Goal: Navigation & Orientation: Find specific page/section

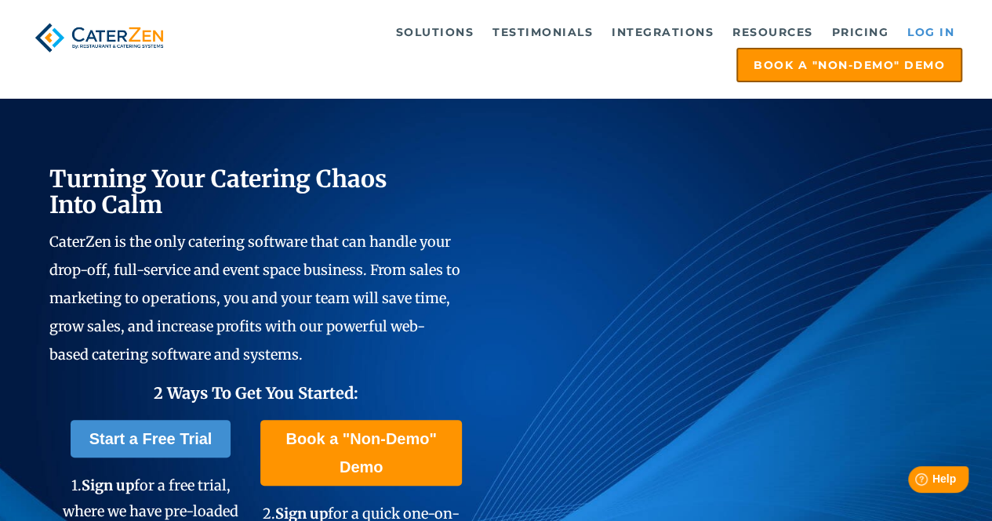
click at [919, 38] on link "Log in" at bounding box center [930, 31] width 63 height 31
